Goal: Task Accomplishment & Management: Use online tool/utility

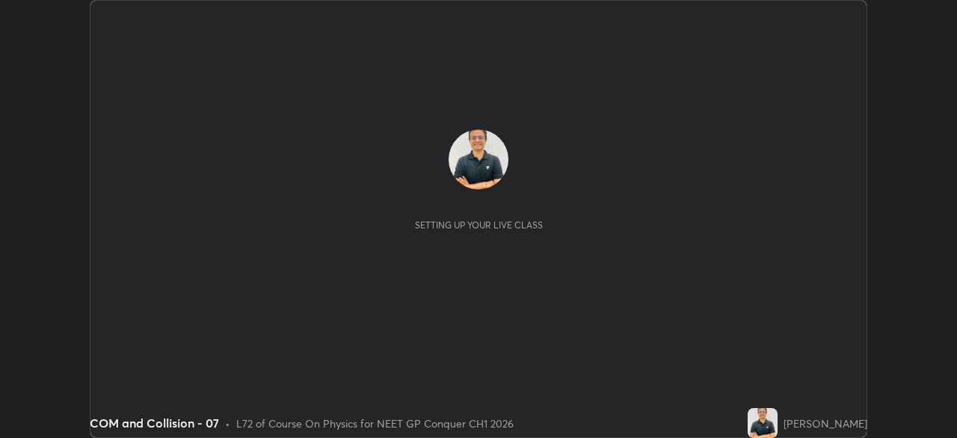
scroll to position [438, 957]
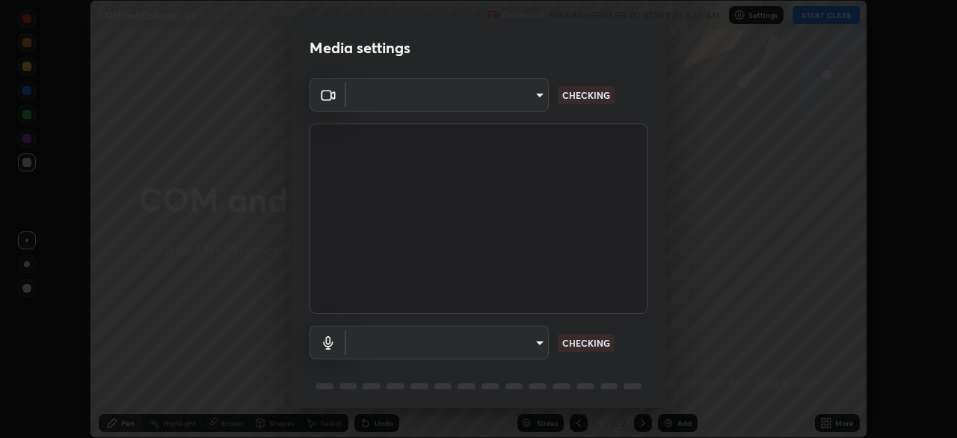
type input "1a0cd2fa9eaecc5464ce661d2c376d4f68bb2a1a8db1c3726163fcb70f995fb6"
type input "communications"
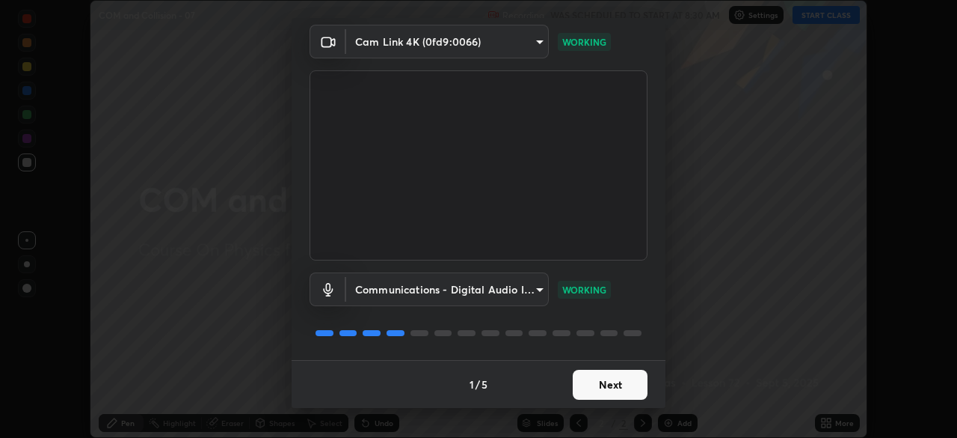
click at [616, 390] on button "Next" at bounding box center [610, 384] width 75 height 30
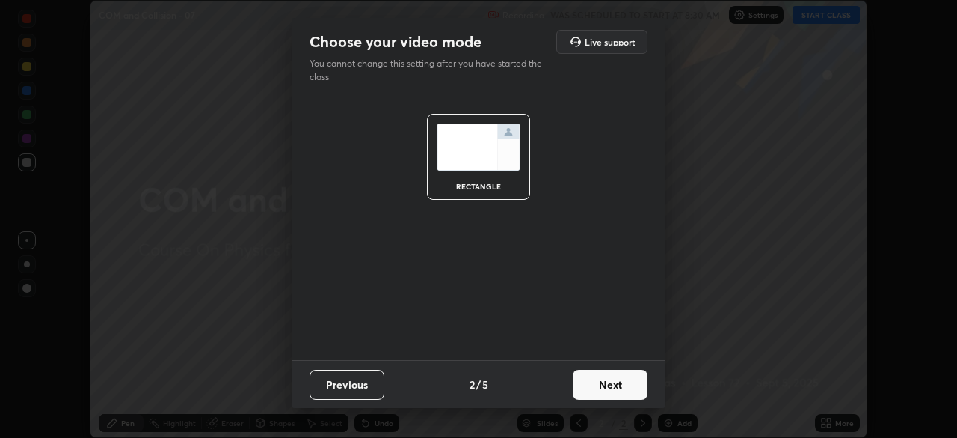
click at [616, 385] on button "Next" at bounding box center [610, 384] width 75 height 30
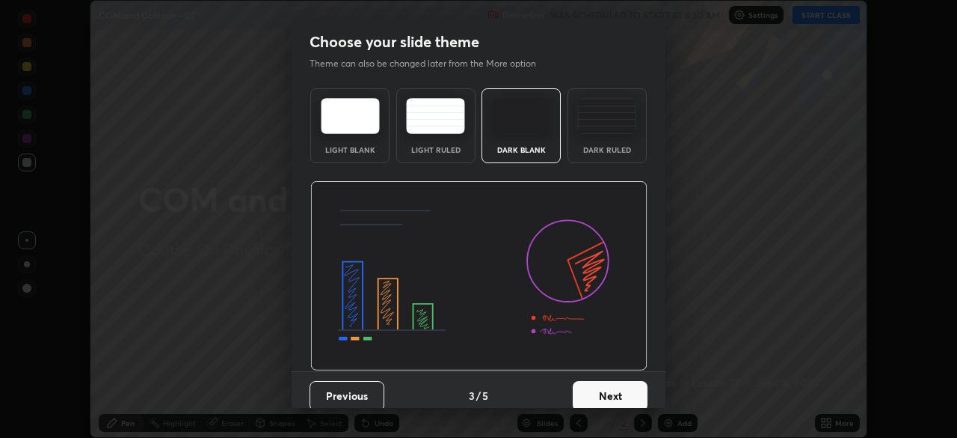
click at [616, 387] on button "Next" at bounding box center [610, 396] width 75 height 30
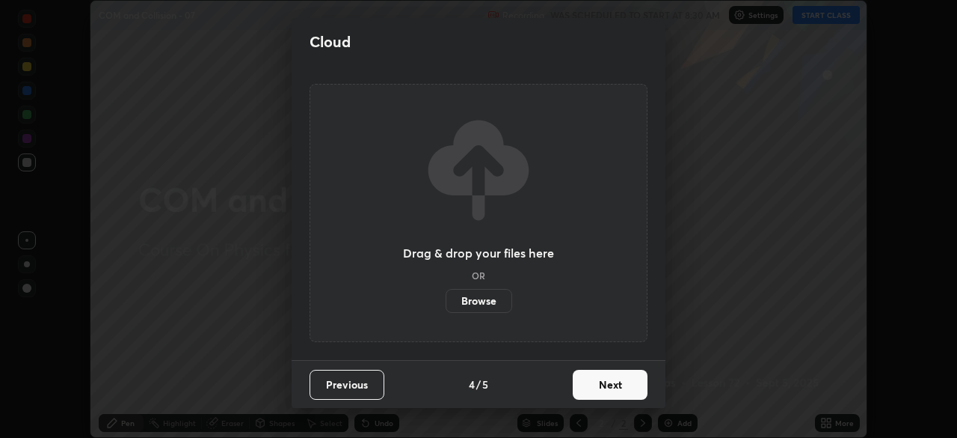
click at [613, 387] on button "Next" at bounding box center [610, 384] width 75 height 30
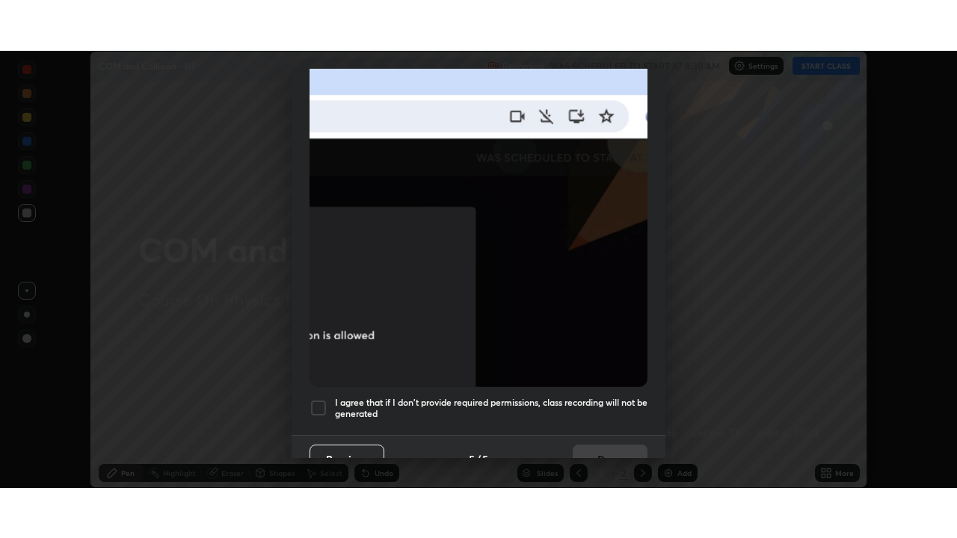
scroll to position [358, 0]
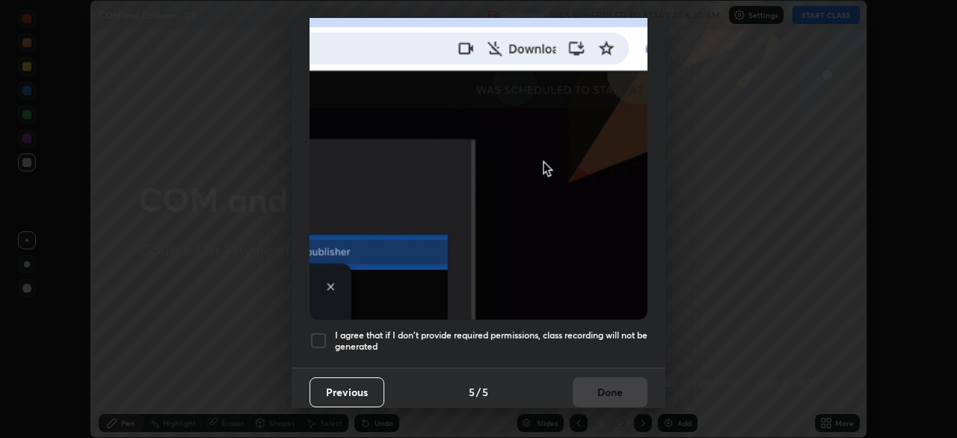
click at [315, 331] on div at bounding box center [319, 340] width 18 height 18
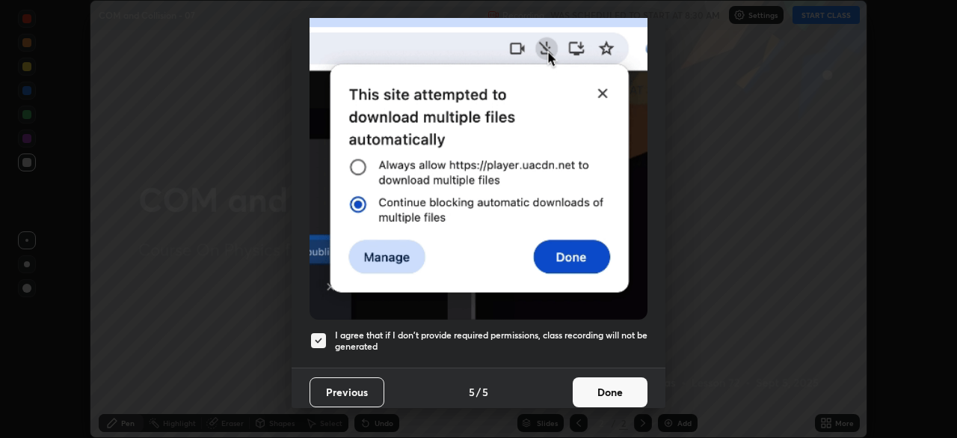
click at [602, 387] on button "Done" at bounding box center [610, 392] width 75 height 30
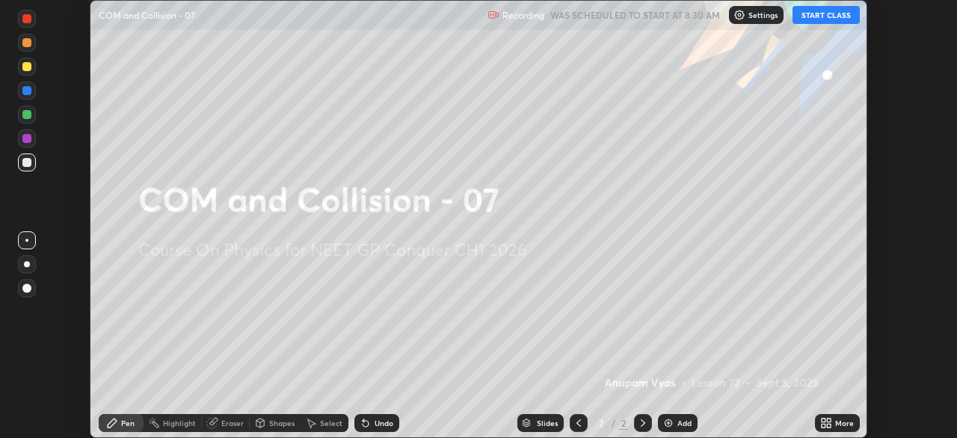
click at [819, 13] on button "START CLASS" at bounding box center [826, 15] width 67 height 18
click at [837, 425] on div "More" at bounding box center [844, 422] width 19 height 7
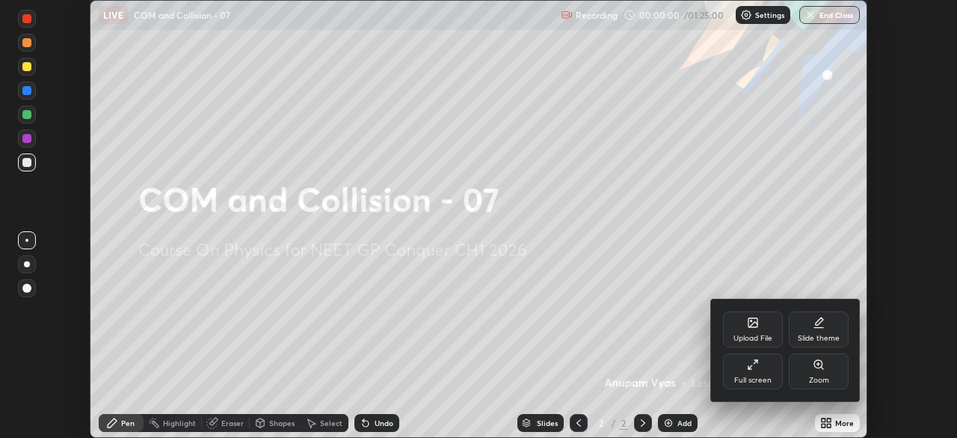
click at [758, 373] on div "Full screen" at bounding box center [753, 371] width 60 height 36
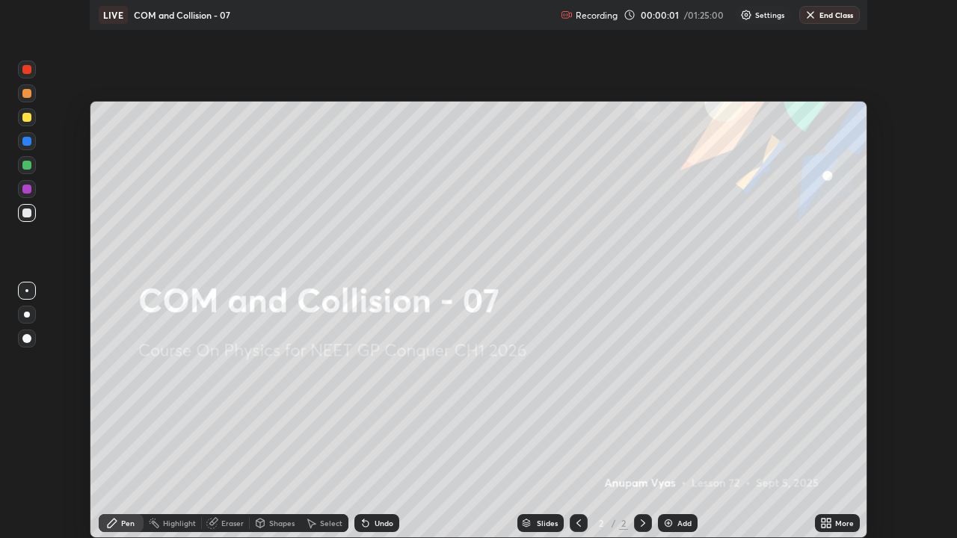
scroll to position [538, 957]
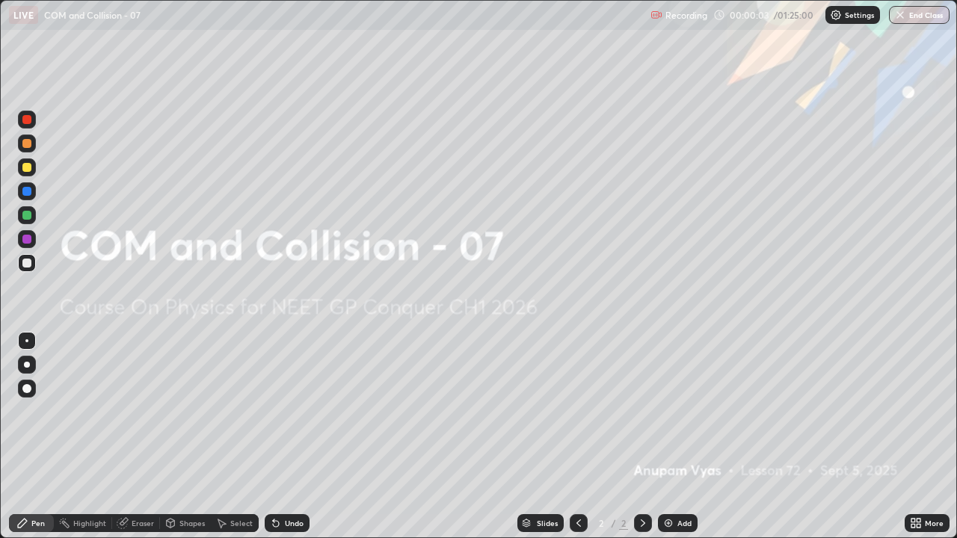
click at [679, 437] on div "Add" at bounding box center [685, 523] width 14 height 7
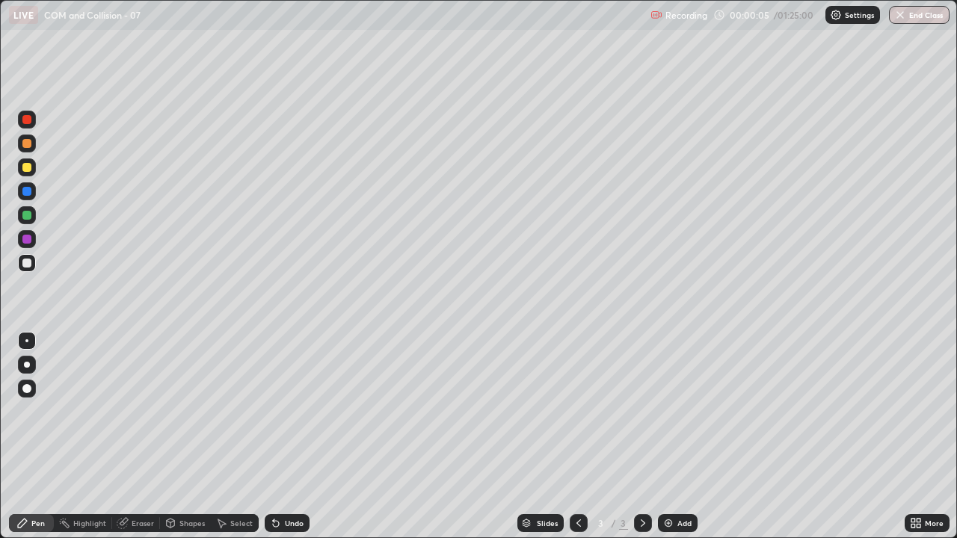
click at [30, 363] on div at bounding box center [27, 365] width 18 height 18
click at [680, 437] on div "Add" at bounding box center [685, 523] width 14 height 7
click at [287, 437] on div "Undo" at bounding box center [294, 523] width 19 height 7
click at [577, 437] on icon at bounding box center [579, 523] width 4 height 7
click at [28, 242] on div at bounding box center [26, 239] width 9 height 9
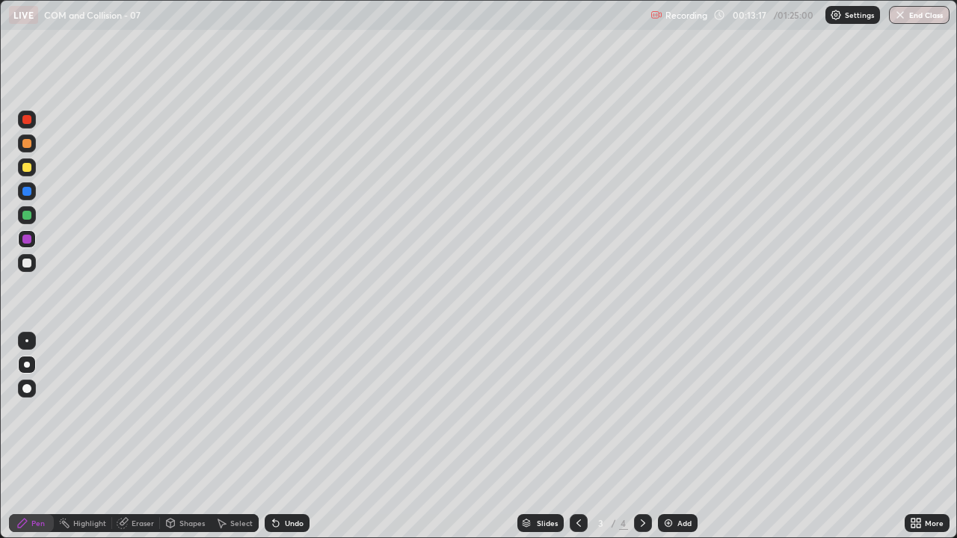
click at [28, 167] on div at bounding box center [26, 167] width 9 height 9
click at [285, 437] on div "Undo" at bounding box center [294, 523] width 19 height 7
click at [22, 263] on div at bounding box center [27, 263] width 18 height 18
click at [147, 437] on div "Eraser" at bounding box center [143, 523] width 22 height 7
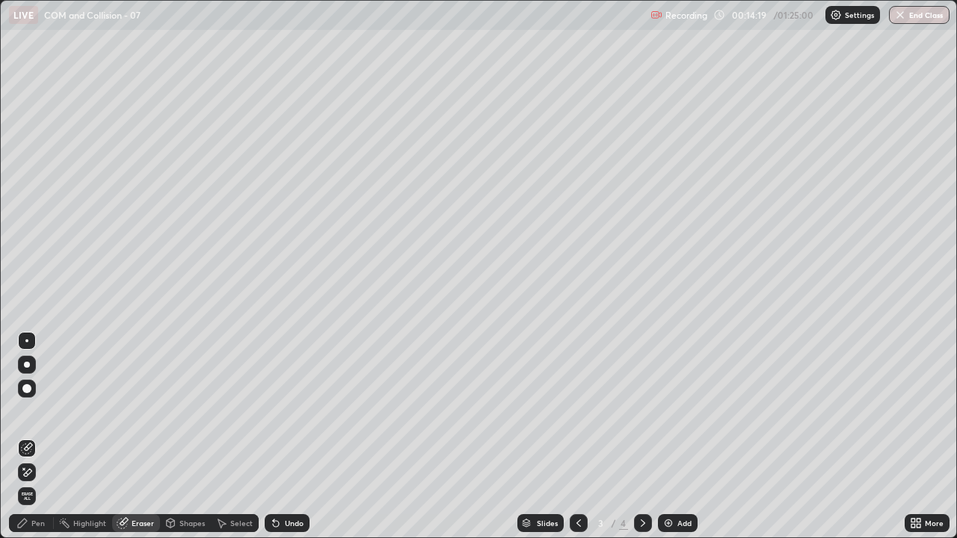
click at [40, 437] on div "Pen" at bounding box center [37, 523] width 13 height 7
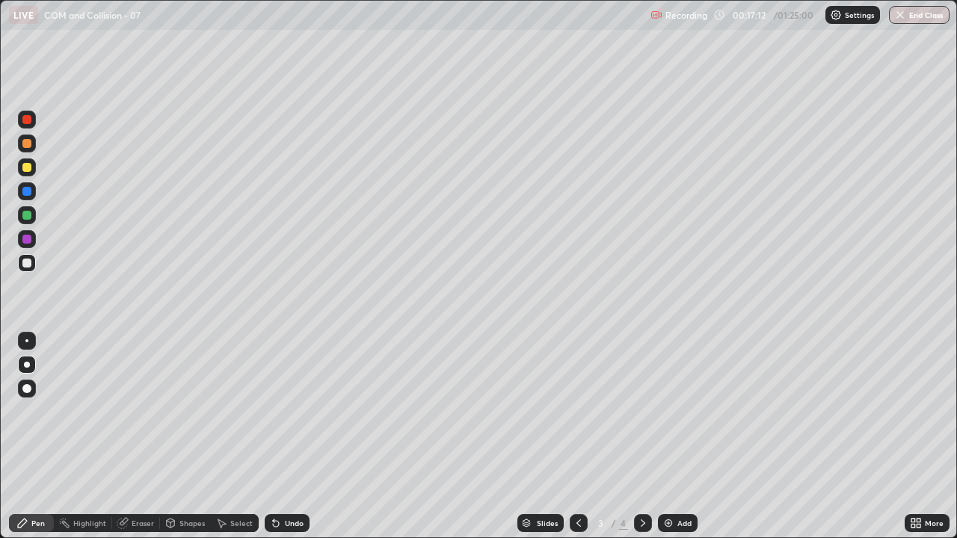
click at [641, 437] on icon at bounding box center [643, 524] width 12 height 12
click at [26, 171] on div at bounding box center [26, 167] width 9 height 9
click at [682, 437] on div "Add" at bounding box center [685, 523] width 14 height 7
click at [27, 267] on div at bounding box center [26, 263] width 9 height 9
click at [27, 216] on div at bounding box center [26, 215] width 9 height 9
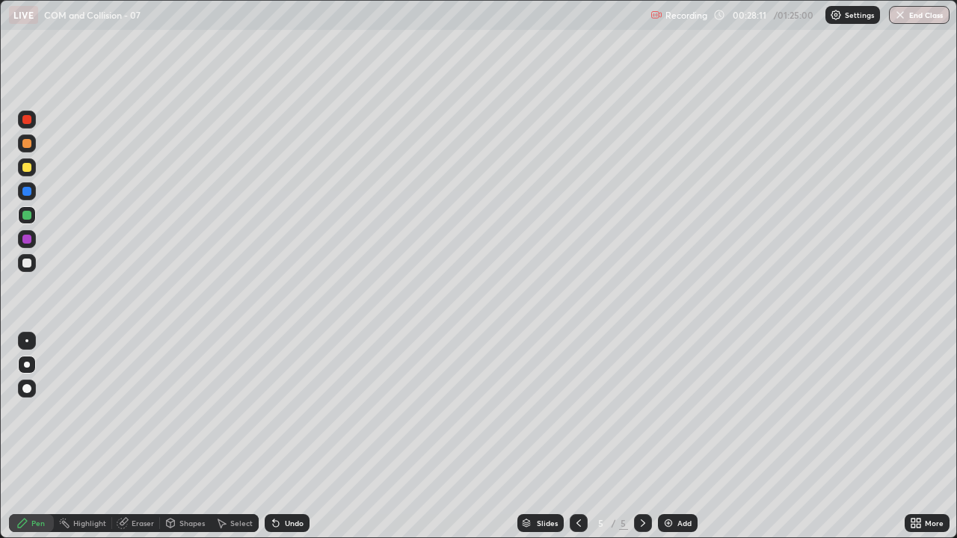
click at [25, 265] on div at bounding box center [26, 263] width 9 height 9
click at [24, 218] on div at bounding box center [26, 215] width 9 height 9
click at [679, 437] on div "Add" at bounding box center [685, 523] width 14 height 7
click at [31, 267] on div at bounding box center [27, 263] width 18 height 18
click at [28, 218] on div at bounding box center [26, 215] width 9 height 9
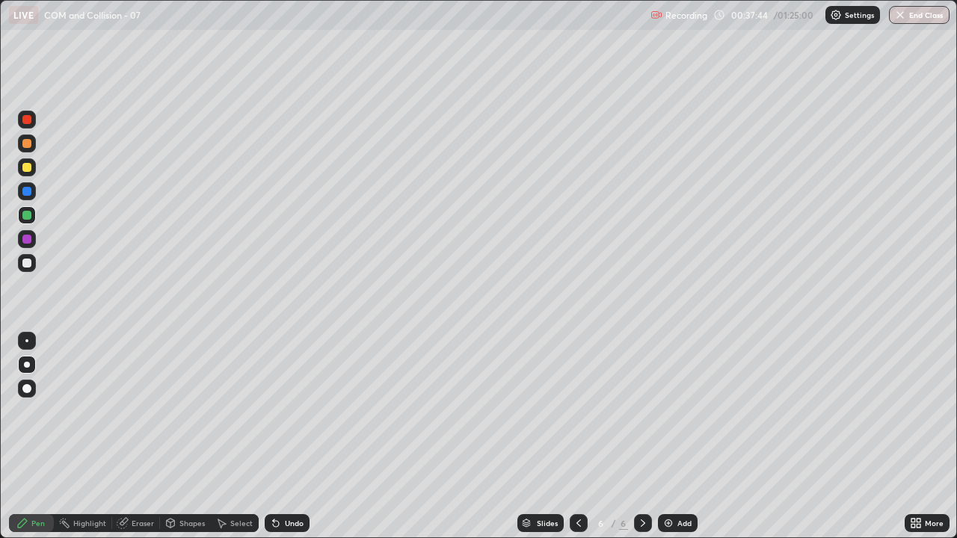
click at [28, 262] on div at bounding box center [26, 263] width 9 height 9
click at [25, 215] on div at bounding box center [26, 215] width 9 height 9
click at [682, 437] on div "Add" at bounding box center [685, 523] width 14 height 7
click at [24, 268] on div at bounding box center [27, 263] width 18 height 18
click at [577, 437] on icon at bounding box center [579, 524] width 12 height 12
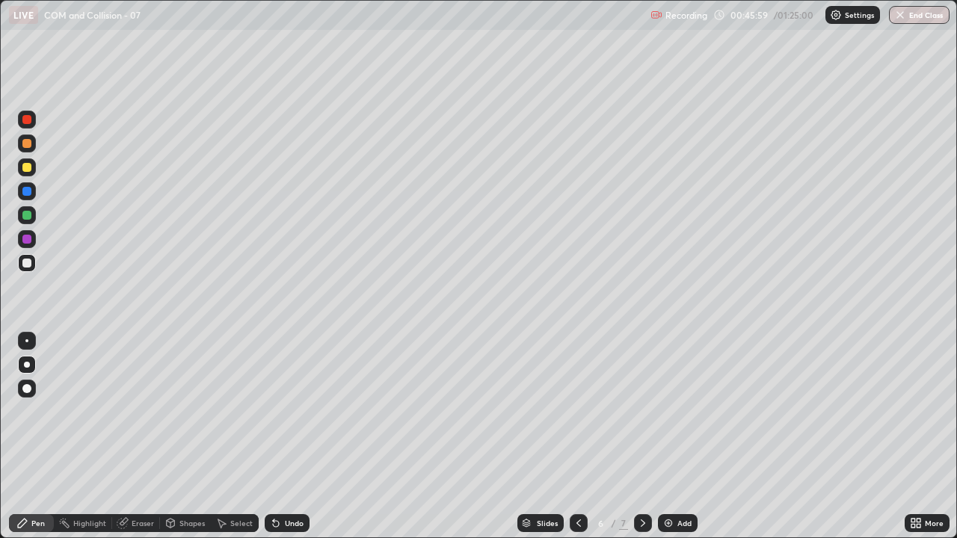
click at [577, 437] on icon at bounding box center [579, 523] width 4 height 7
click at [642, 437] on icon at bounding box center [643, 524] width 12 height 12
click at [642, 437] on icon at bounding box center [643, 523] width 4 height 7
click at [681, 437] on div "Add" at bounding box center [685, 523] width 14 height 7
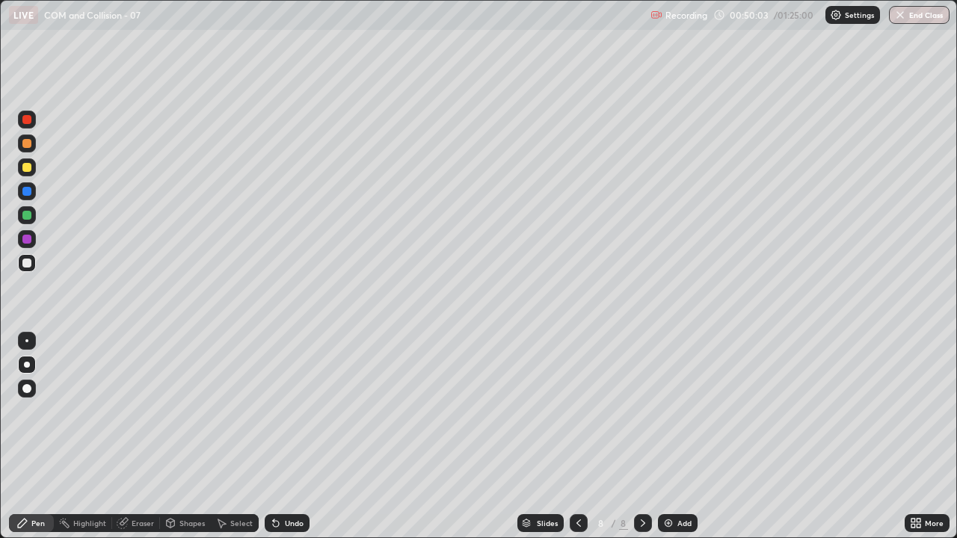
click at [27, 390] on div at bounding box center [26, 388] width 9 height 9
click at [26, 360] on div at bounding box center [27, 365] width 18 height 18
click at [189, 437] on div "Shapes" at bounding box center [191, 523] width 25 height 7
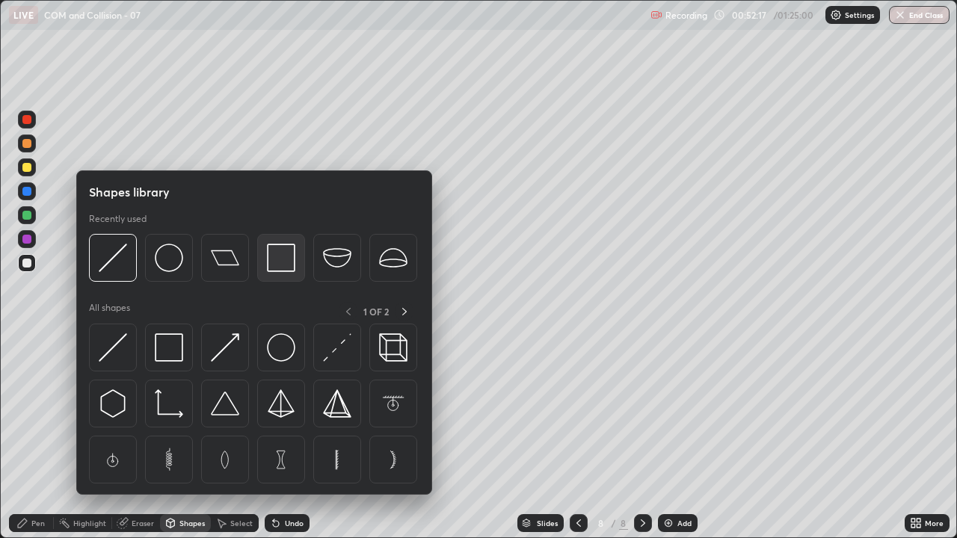
click at [279, 265] on img at bounding box center [281, 258] width 28 height 28
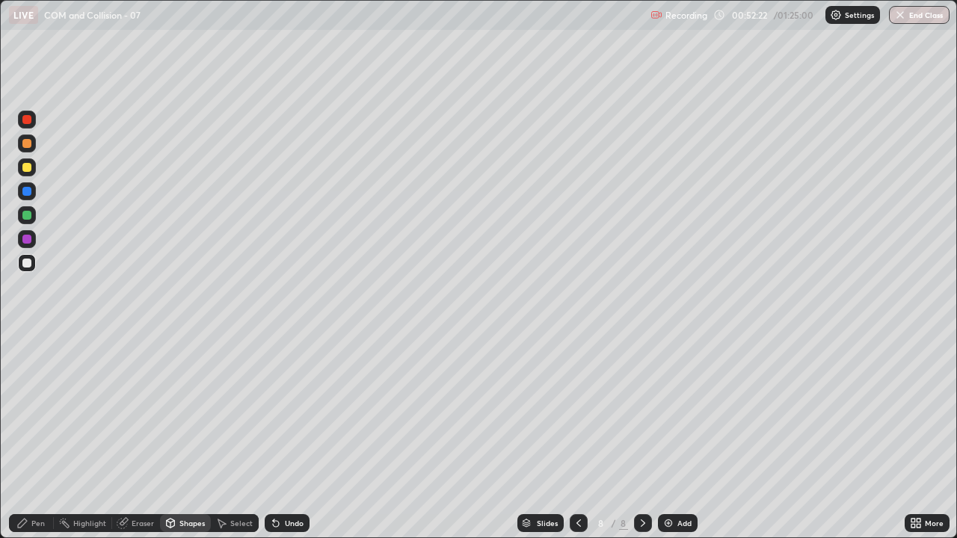
click at [42, 437] on div "Pen" at bounding box center [37, 523] width 13 height 7
click at [191, 437] on div "Shapes" at bounding box center [191, 523] width 25 height 7
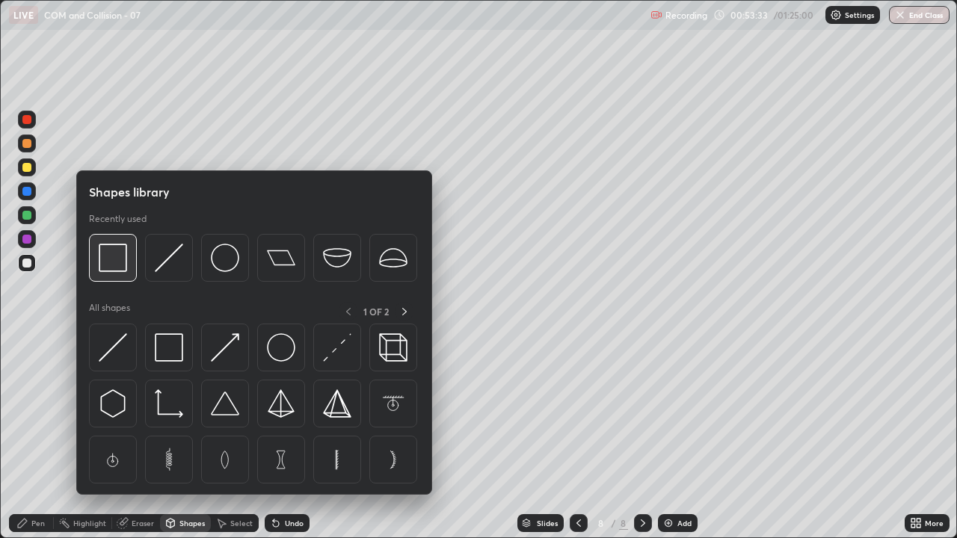
click at [119, 268] on img at bounding box center [113, 258] width 28 height 28
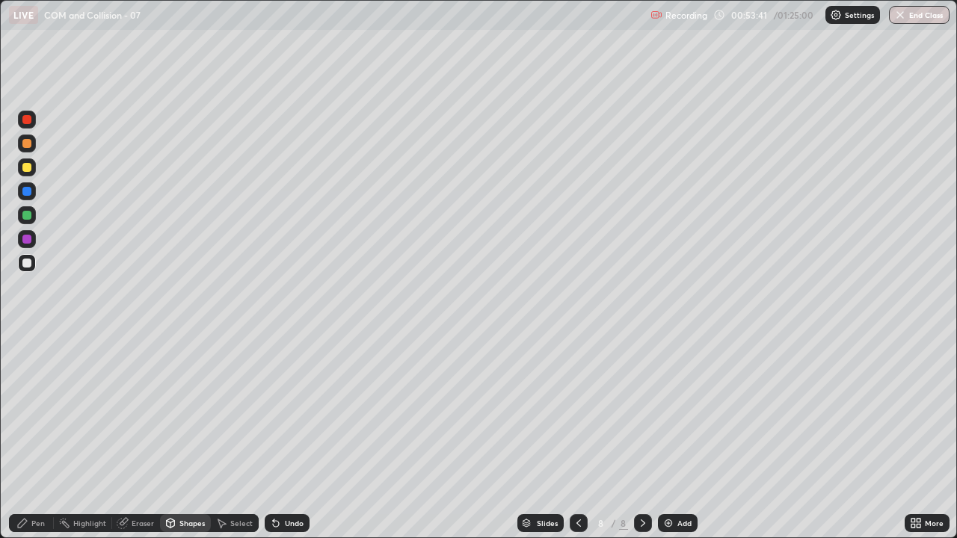
click at [44, 437] on div "Pen" at bounding box center [37, 523] width 13 height 7
click at [194, 437] on div "Shapes" at bounding box center [191, 523] width 25 height 7
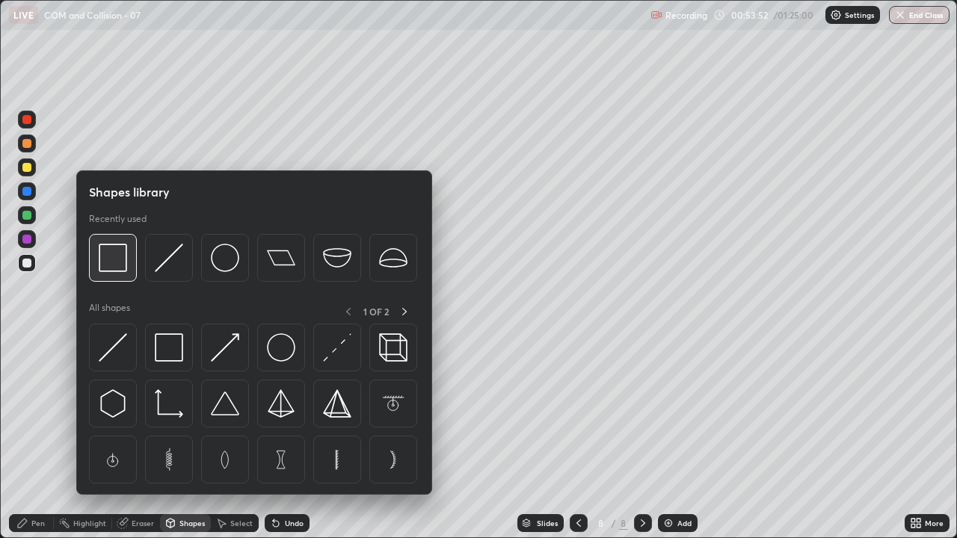
click at [108, 265] on img at bounding box center [113, 258] width 28 height 28
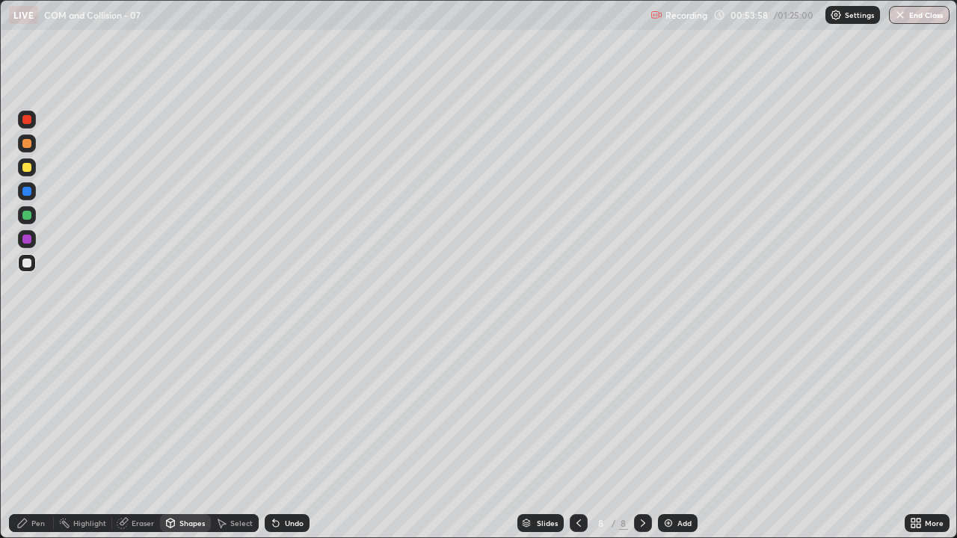
click at [40, 437] on div "Pen" at bounding box center [37, 523] width 13 height 7
click at [190, 437] on div "Shapes" at bounding box center [191, 523] width 25 height 7
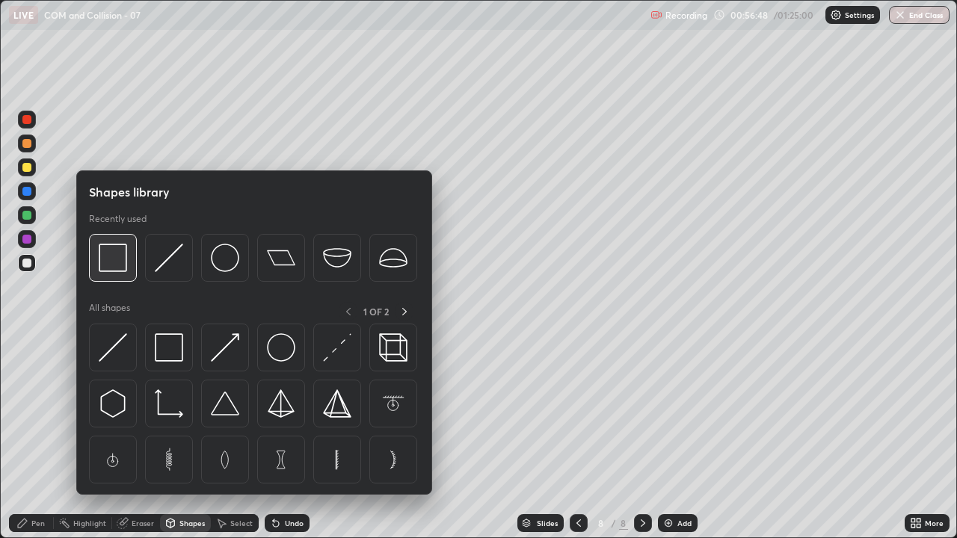
click at [117, 266] on img at bounding box center [113, 258] width 28 height 28
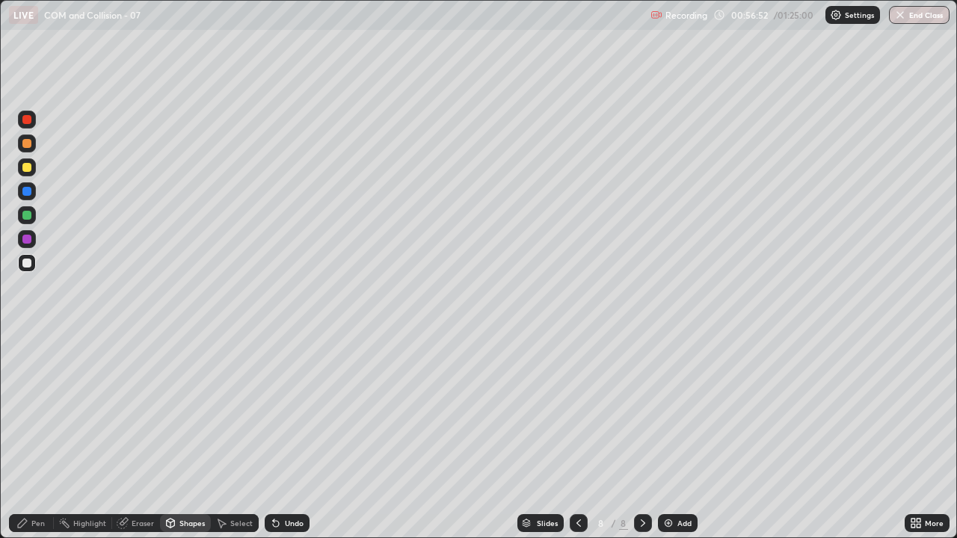
click at [40, 437] on div "Pen" at bounding box center [37, 523] width 13 height 7
click at [681, 437] on div "Add" at bounding box center [685, 523] width 14 height 7
click at [146, 437] on div "Eraser" at bounding box center [143, 523] width 22 height 7
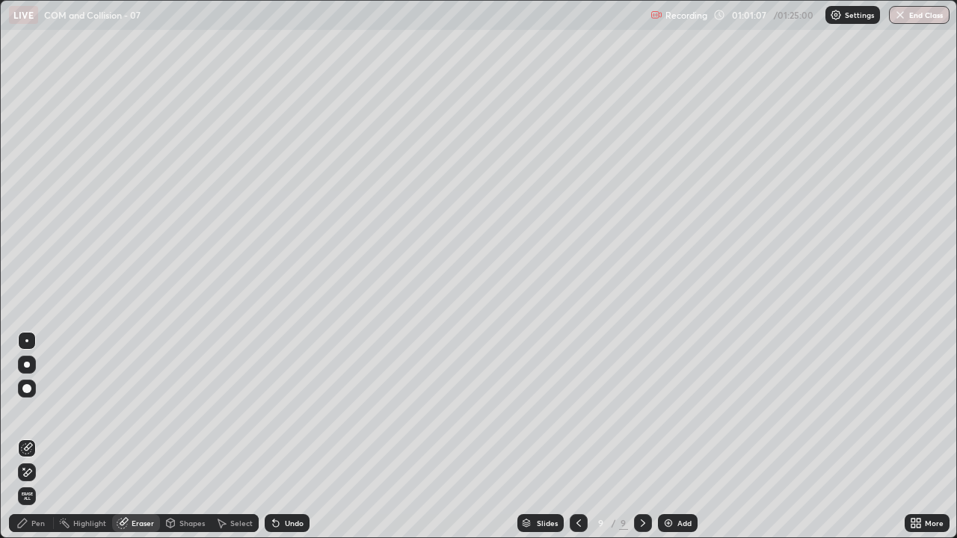
click at [44, 437] on div "Pen" at bounding box center [37, 523] width 13 height 7
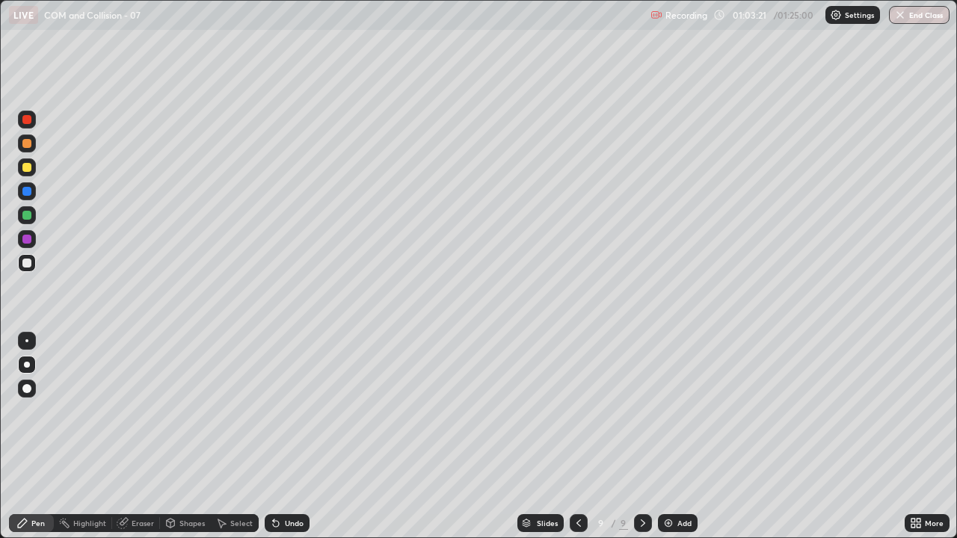
click at [189, 437] on div "Shapes" at bounding box center [191, 523] width 25 height 7
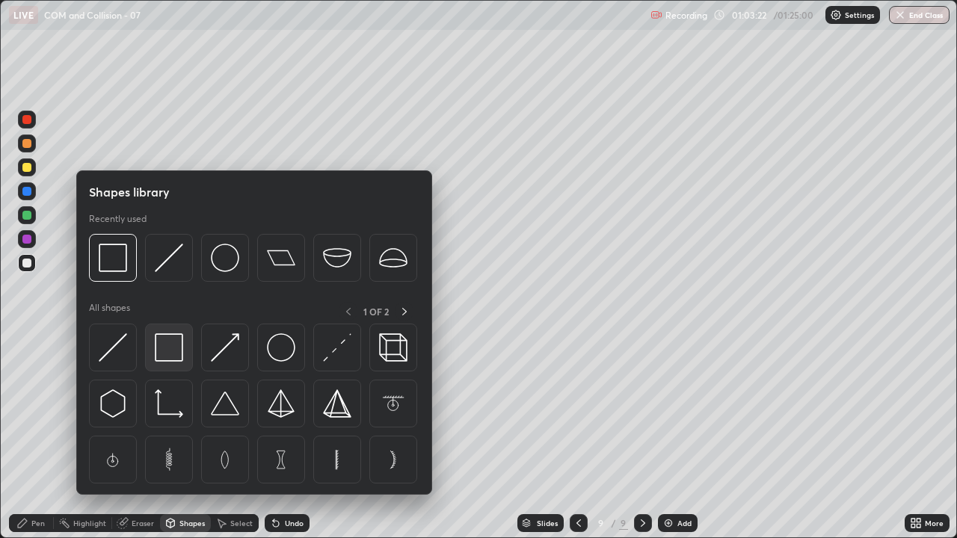
click at [165, 352] on img at bounding box center [169, 348] width 28 height 28
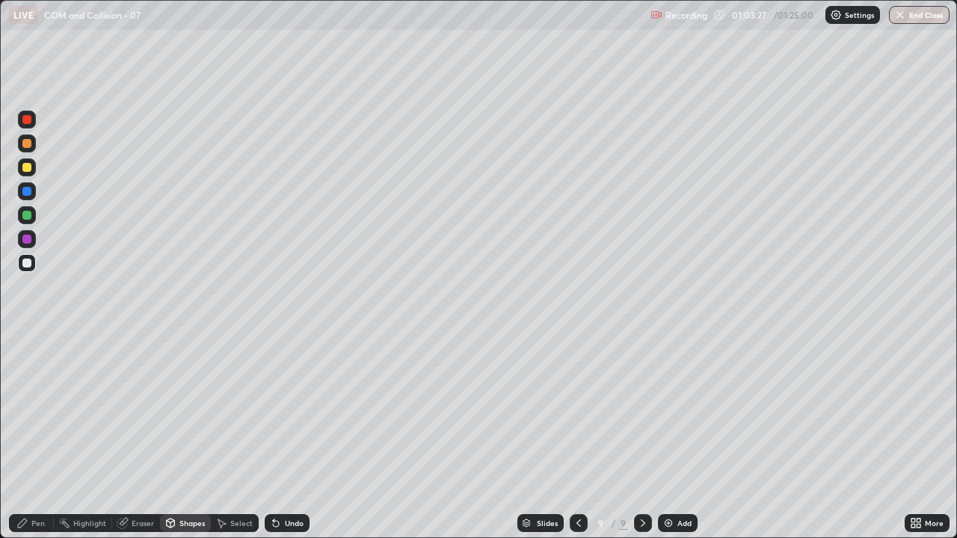
click at [40, 437] on div "Pen" at bounding box center [37, 523] width 13 height 7
click at [24, 219] on div at bounding box center [26, 215] width 9 height 9
click at [196, 437] on div "Shapes" at bounding box center [191, 523] width 25 height 7
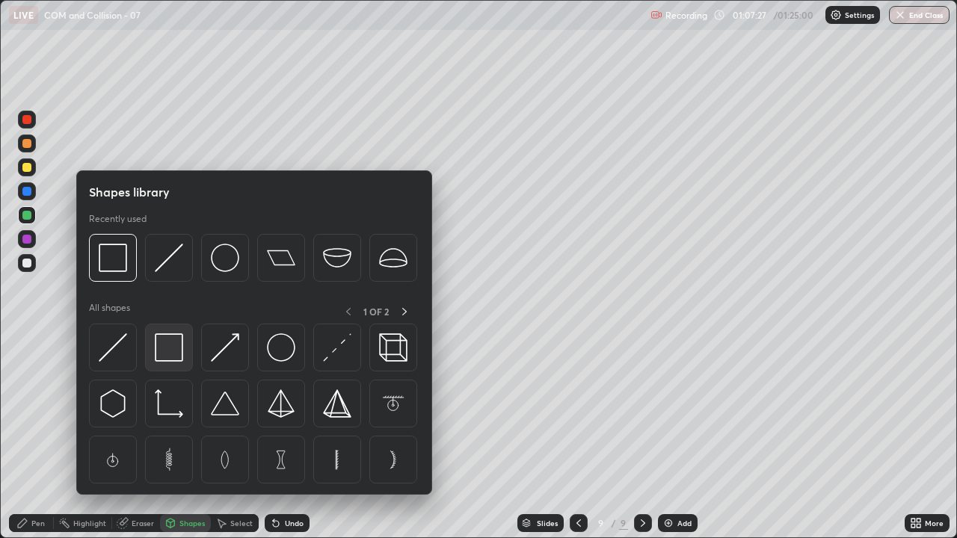
click at [166, 356] on img at bounding box center [169, 348] width 28 height 28
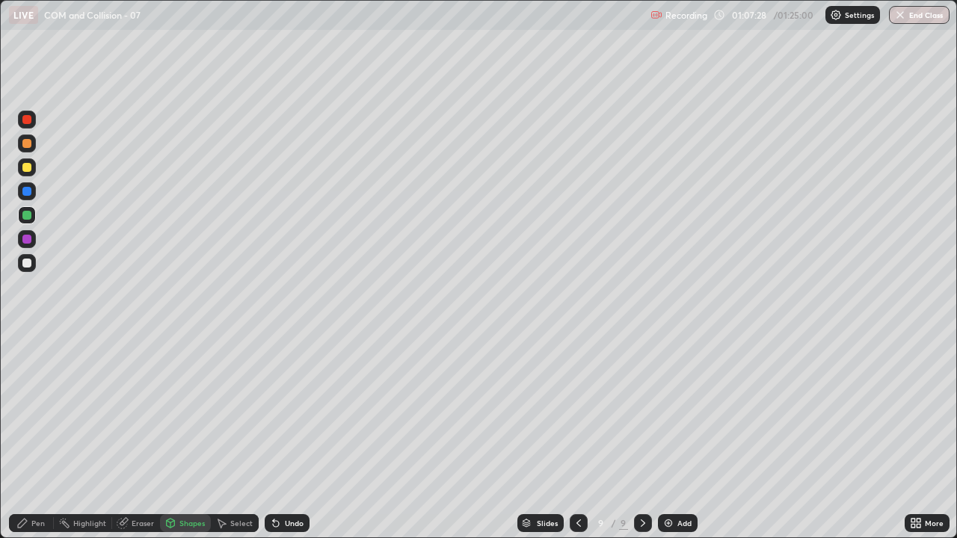
click at [28, 265] on div at bounding box center [26, 263] width 9 height 9
click at [42, 437] on div "Pen" at bounding box center [37, 523] width 13 height 7
click at [142, 437] on div "Eraser" at bounding box center [143, 523] width 22 height 7
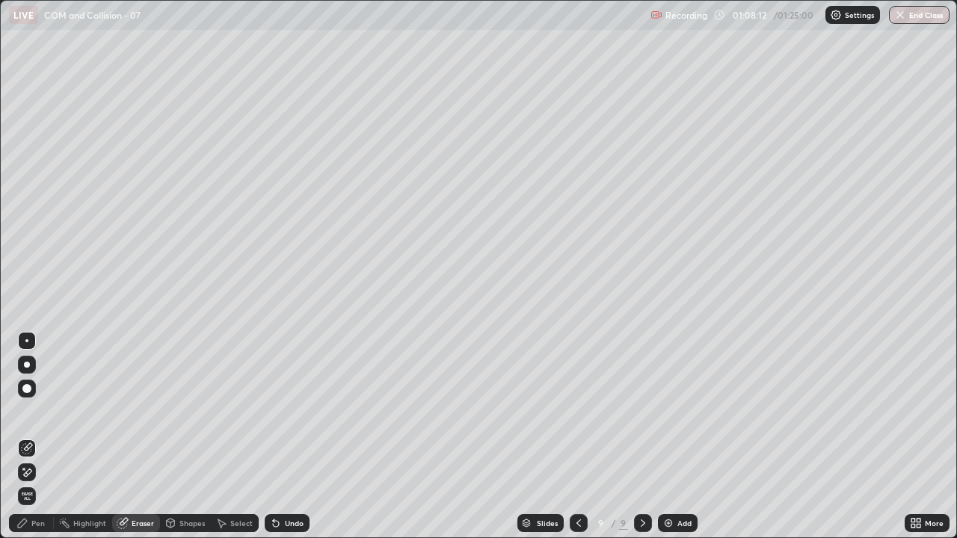
click at [36, 437] on div "Pen" at bounding box center [37, 523] width 13 height 7
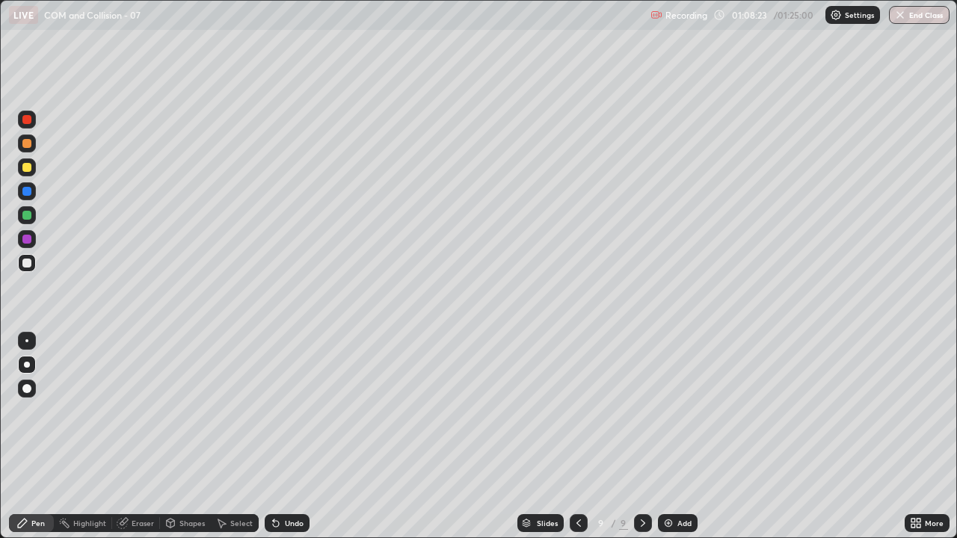
click at [26, 169] on div at bounding box center [26, 167] width 9 height 9
click at [30, 124] on div at bounding box center [27, 120] width 18 height 18
click at [26, 265] on div at bounding box center [26, 263] width 9 height 9
click at [26, 120] on div at bounding box center [26, 119] width 9 height 9
click at [681, 437] on div "Add" at bounding box center [685, 523] width 14 height 7
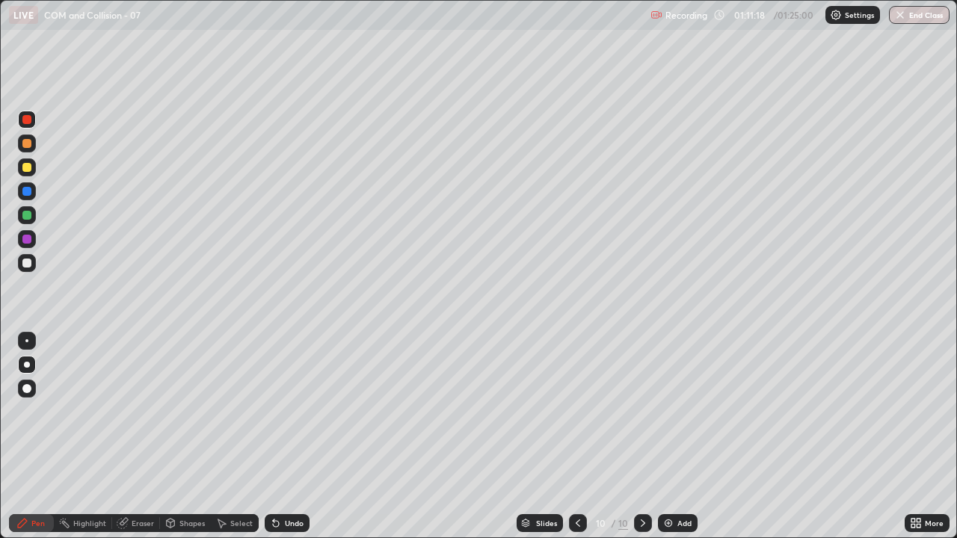
click at [25, 267] on div at bounding box center [26, 263] width 9 height 9
click at [574, 437] on icon at bounding box center [578, 524] width 12 height 12
click at [642, 437] on icon at bounding box center [643, 524] width 12 height 12
click at [242, 437] on div "Select" at bounding box center [241, 523] width 22 height 7
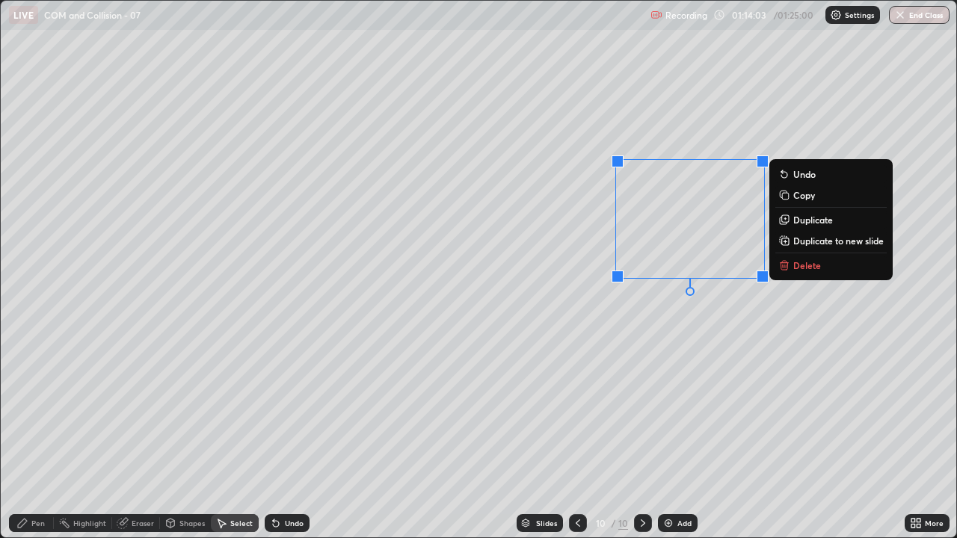
click at [799, 268] on p "Delete" at bounding box center [808, 266] width 28 height 12
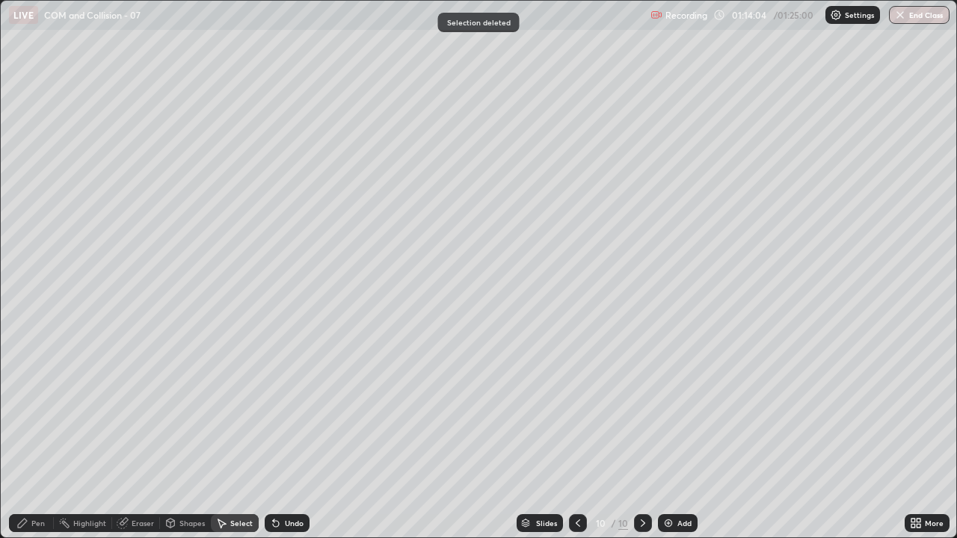
click at [40, 437] on div "Pen" at bounding box center [37, 523] width 13 height 7
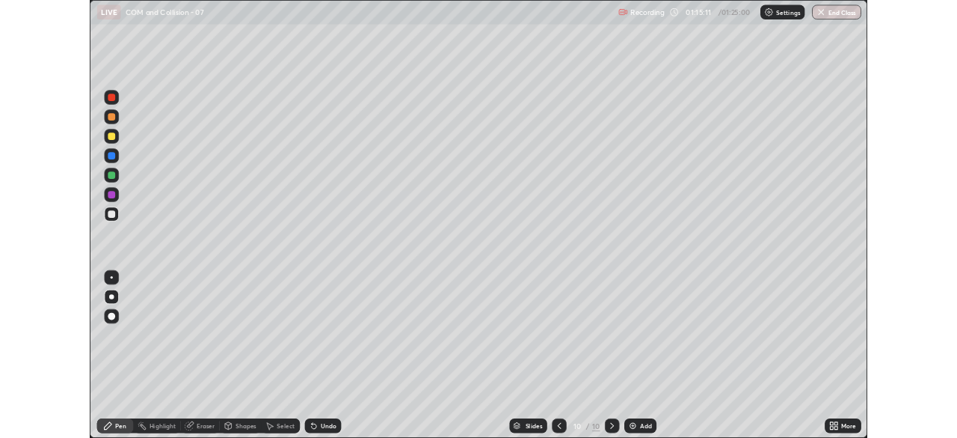
scroll to position [538, 957]
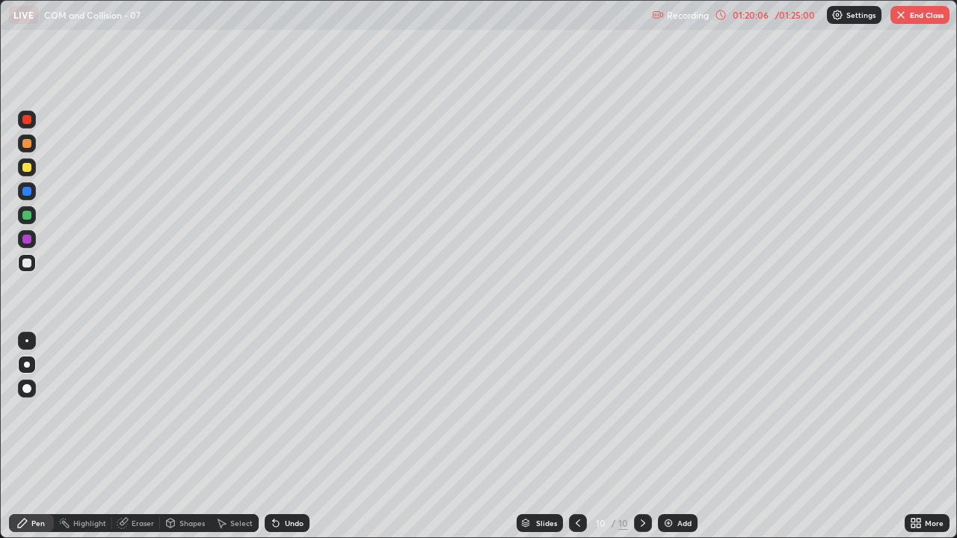
click at [903, 10] on img "button" at bounding box center [901, 15] width 12 height 12
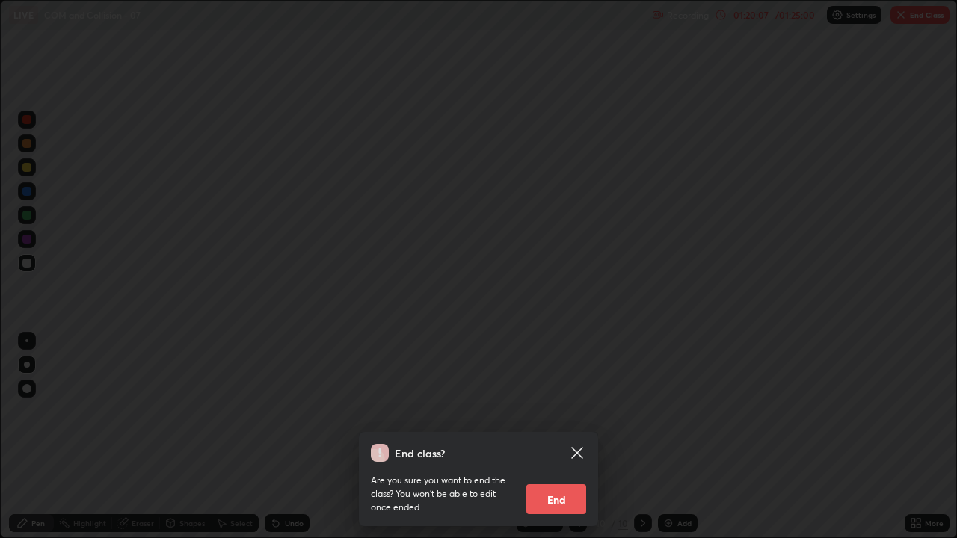
click at [574, 493] on button "End" at bounding box center [557, 500] width 60 height 30
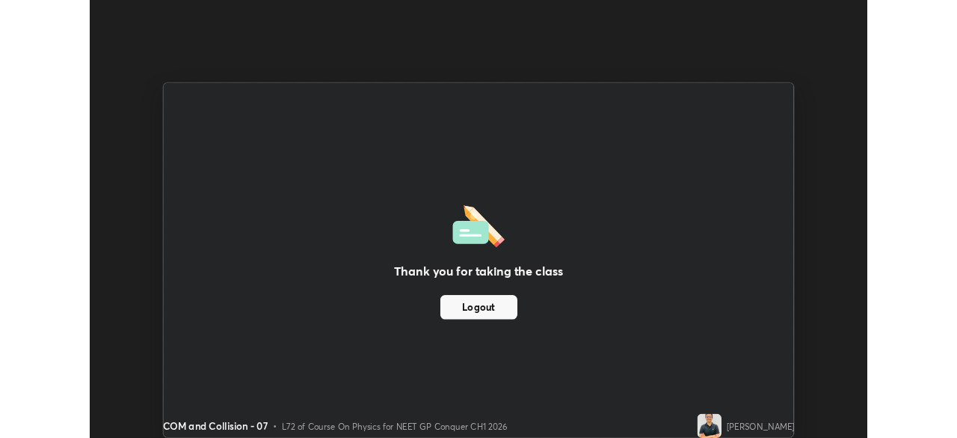
scroll to position [74351, 73831]
